Goal: Transaction & Acquisition: Purchase product/service

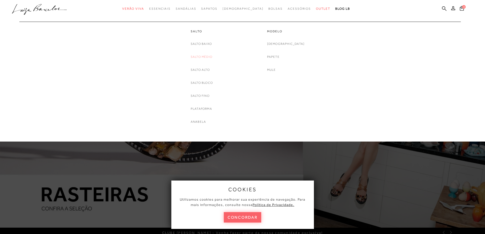
click at [200, 55] on link "Salto Médio" at bounding box center [202, 56] width 22 height 5
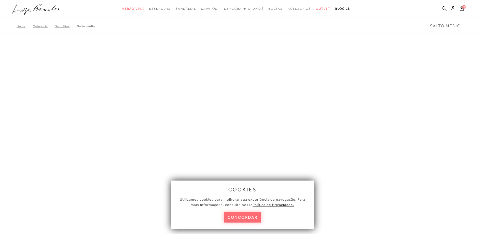
click at [240, 216] on button "concordar" at bounding box center [243, 217] width 38 height 10
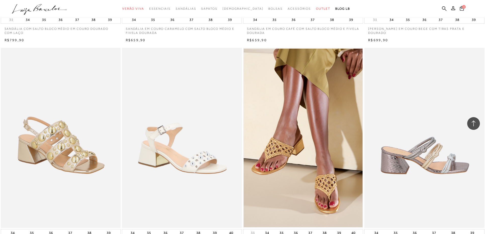
scroll to position [631, 0]
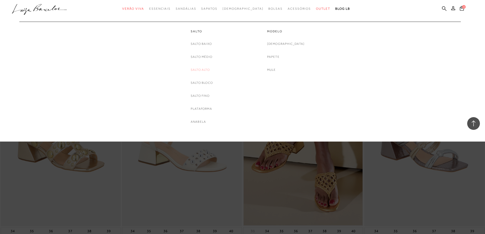
click at [197, 72] on link "Salto Alto" at bounding box center [200, 69] width 19 height 5
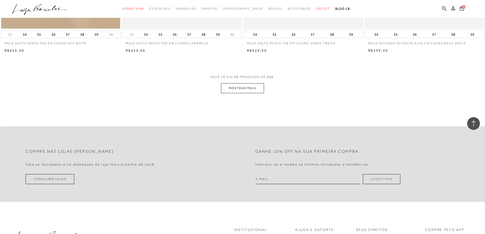
scroll to position [1275, 0]
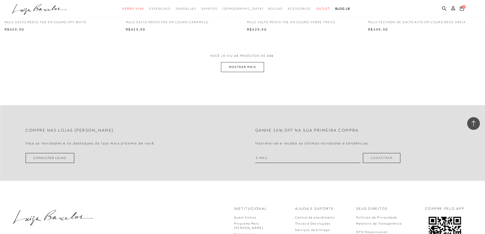
click at [253, 66] on button "MOSTRAR MAIS" at bounding box center [242, 67] width 43 height 10
